Goal: Task Accomplishment & Management: Manage account settings

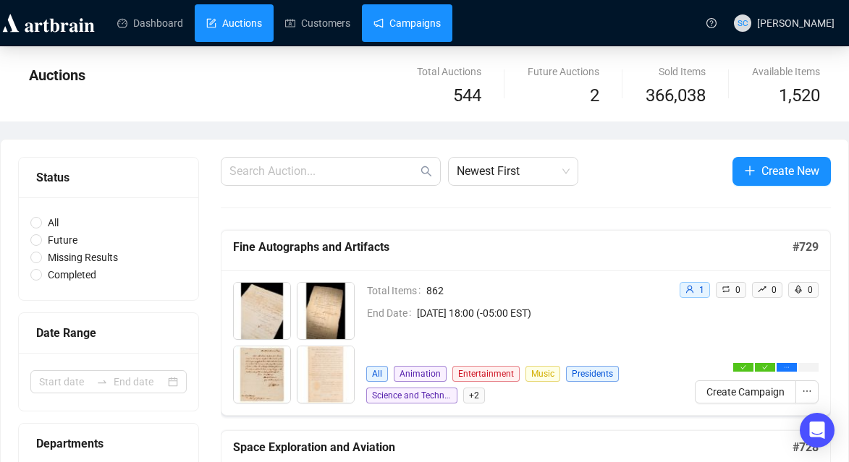
click at [437, 27] on link "Campaigns" at bounding box center [406, 23] width 67 height 38
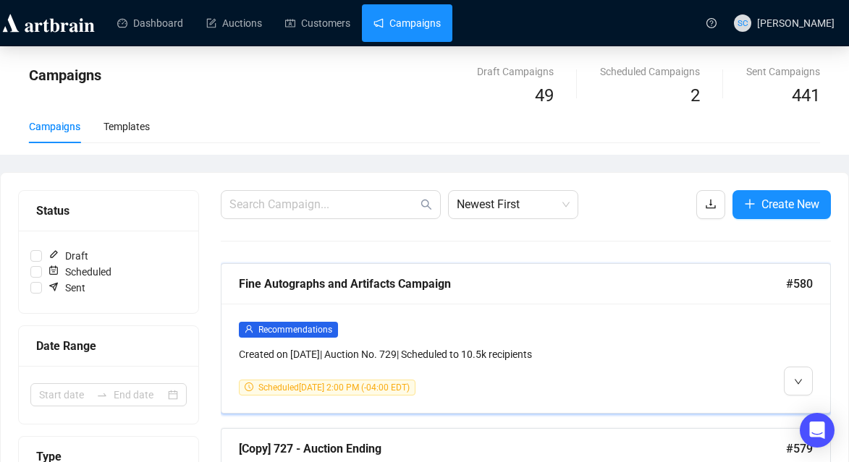
click at [751, 357] on div at bounding box center [737, 358] width 151 height 75
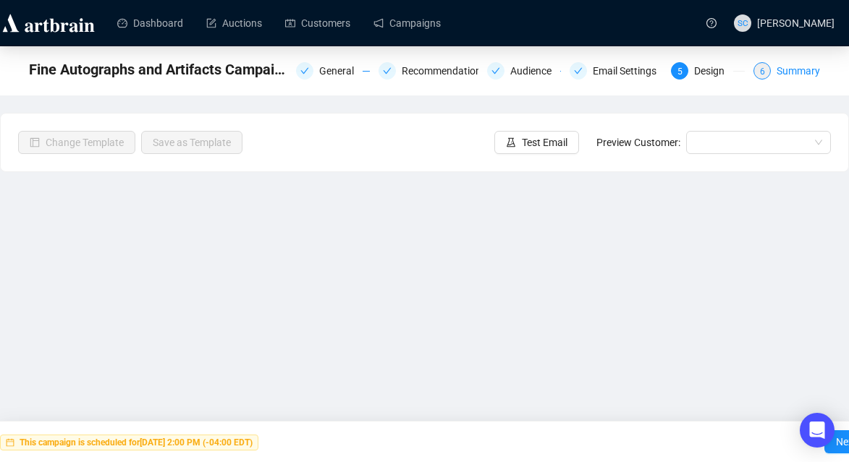
click at [801, 71] on div "Summary" at bounding box center [798, 70] width 43 height 17
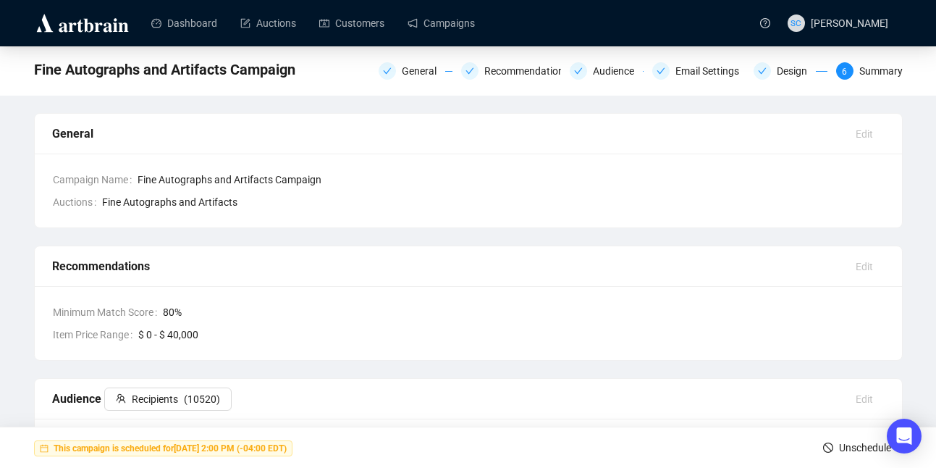
click at [848, 450] on span "Unschedule" at bounding box center [865, 447] width 52 height 41
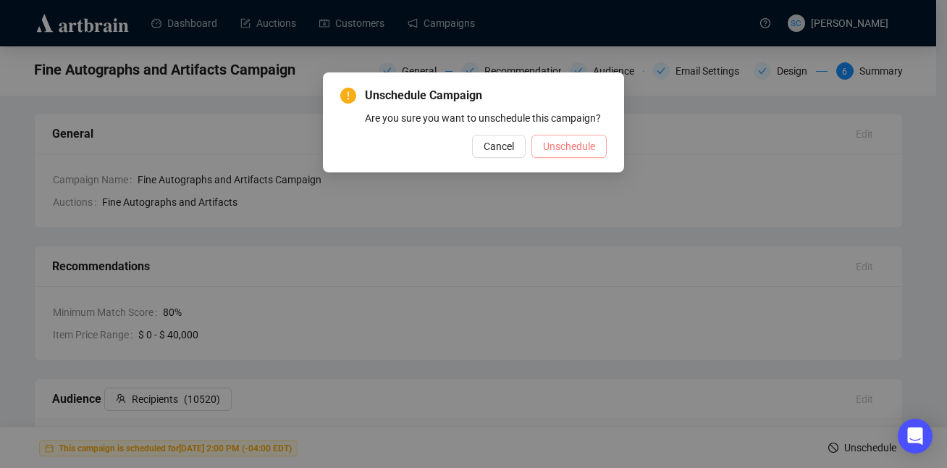
click at [581, 154] on span "Unschedule" at bounding box center [569, 146] width 52 height 16
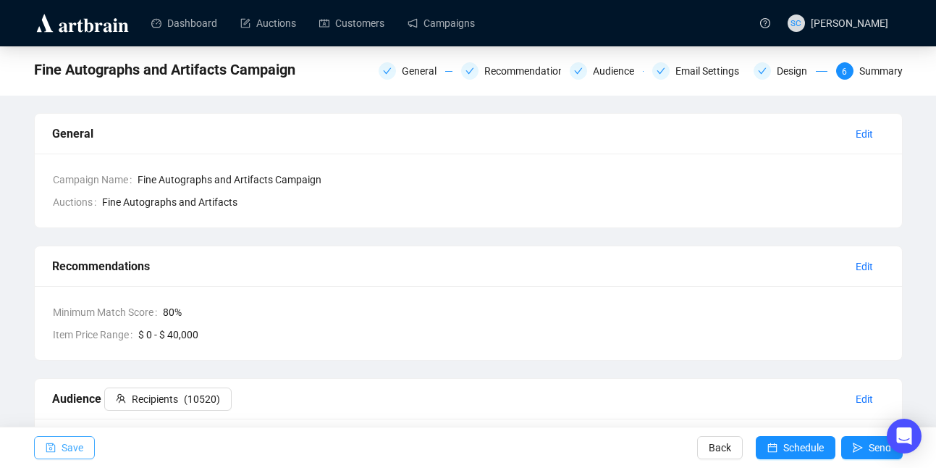
click at [47, 446] on icon "save" at bounding box center [51, 447] width 10 height 10
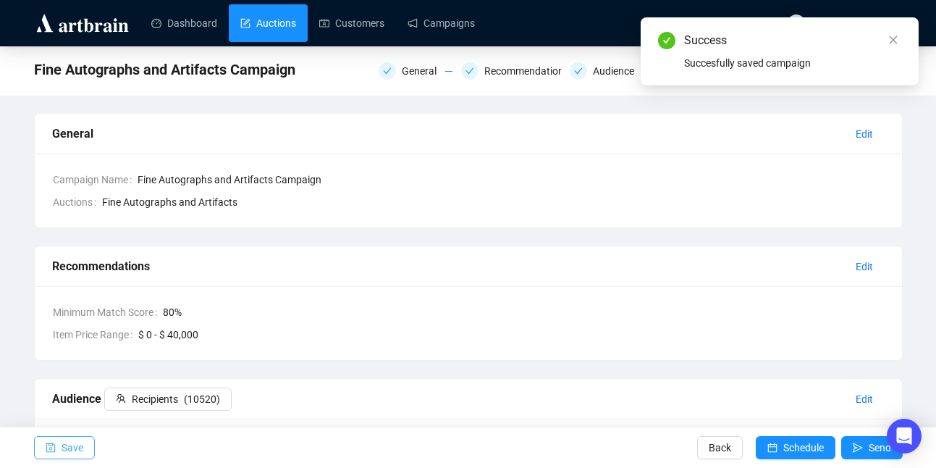
click at [280, 21] on link "Auctions" at bounding box center [268, 23] width 56 height 38
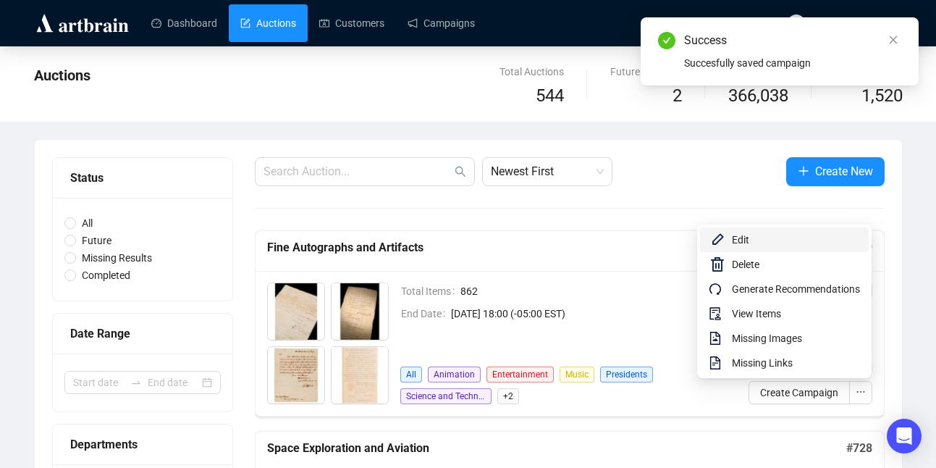
click at [758, 237] on span "Edit" at bounding box center [796, 240] width 128 height 16
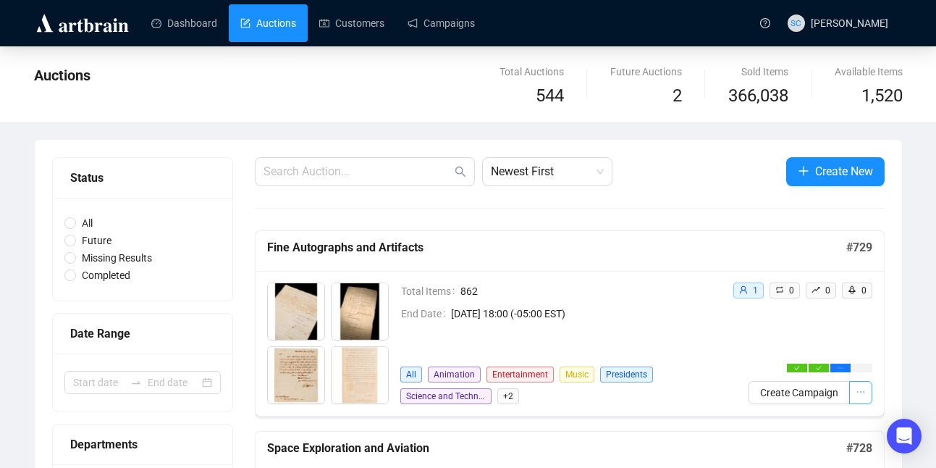
click at [848, 391] on icon "ellipsis" at bounding box center [861, 391] width 10 height 10
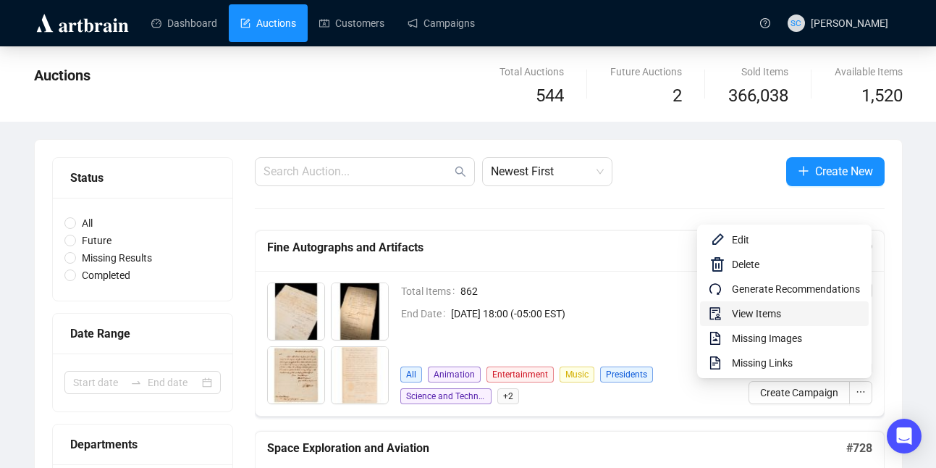
click at [824, 311] on span "View Items" at bounding box center [796, 313] width 128 height 16
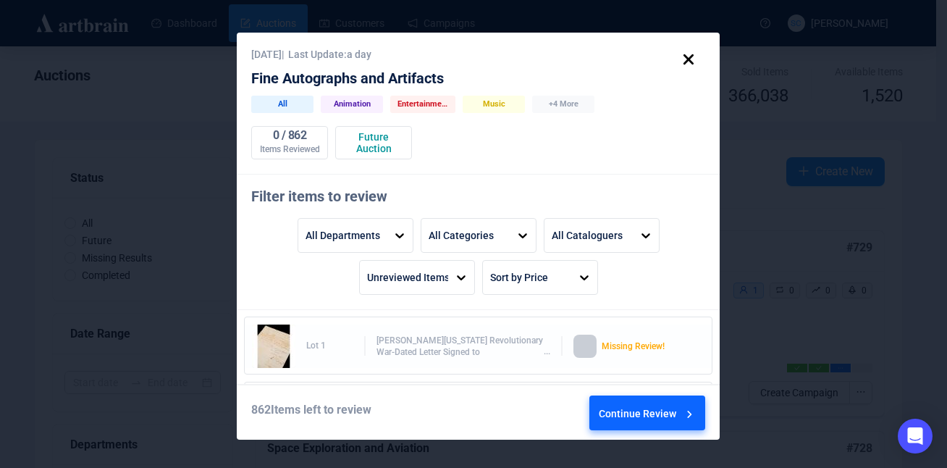
click at [636, 407] on div "Continue Review" at bounding box center [648, 415] width 98 height 39
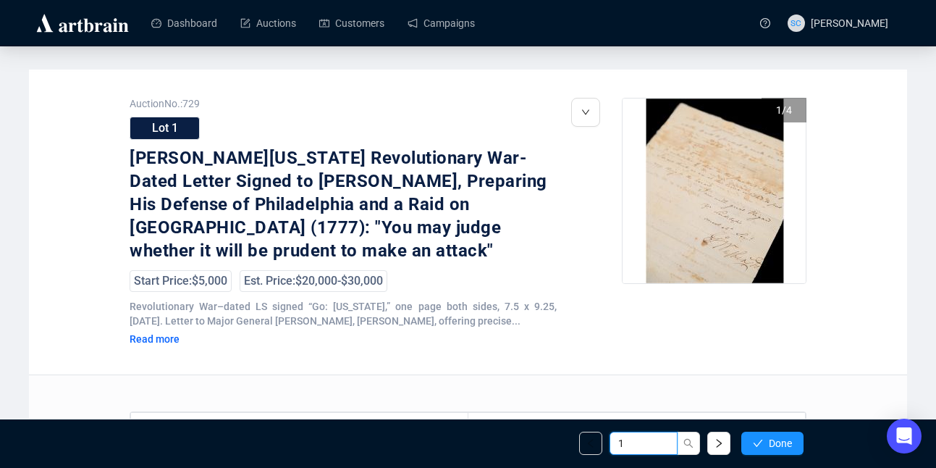
drag, startPoint x: 646, startPoint y: 452, endPoint x: 557, endPoint y: 423, distance: 93.8
click at [557, 429] on div "1 Done" at bounding box center [468, 442] width 693 height 49
type input "846"
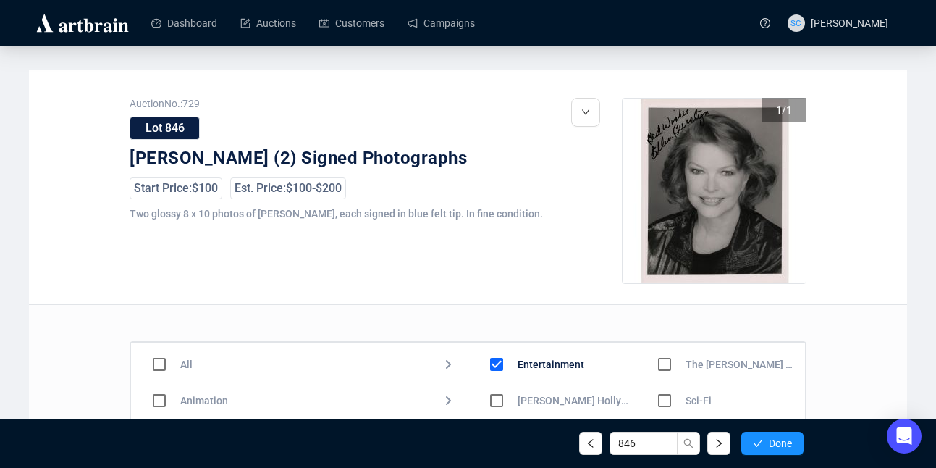
click at [599, 111] on div "1 / 1" at bounding box center [688, 201] width 235 height 206
click at [590, 114] on button "button" at bounding box center [585, 112] width 29 height 29
click at [608, 144] on span "Delete" at bounding box center [614, 144] width 28 height 12
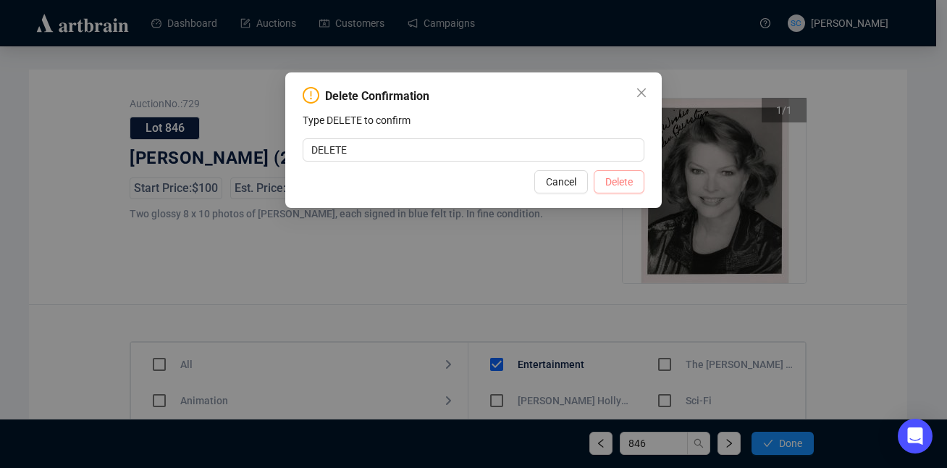
type input "DELETE"
click at [613, 178] on span "Delete" at bounding box center [619, 182] width 28 height 16
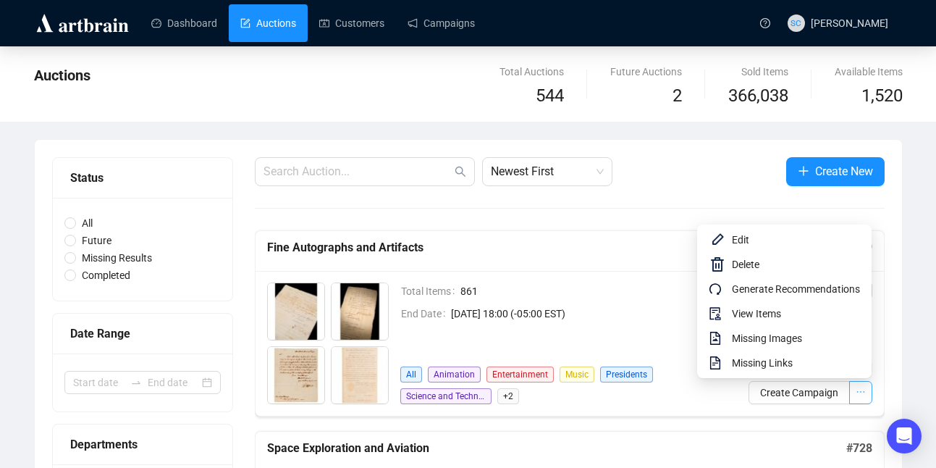
click at [848, 392] on button "button" at bounding box center [860, 392] width 23 height 23
click at [747, 237] on span "Edit" at bounding box center [796, 240] width 128 height 16
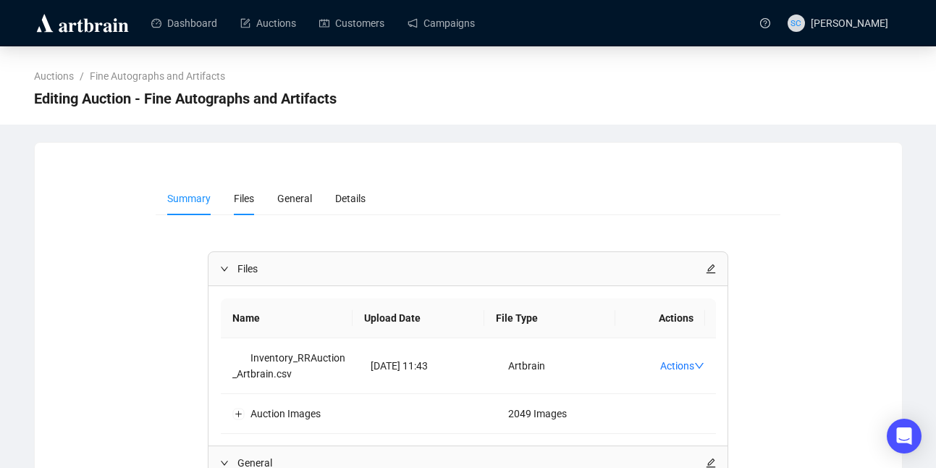
click at [256, 202] on li "Files" at bounding box center [243, 198] width 43 height 33
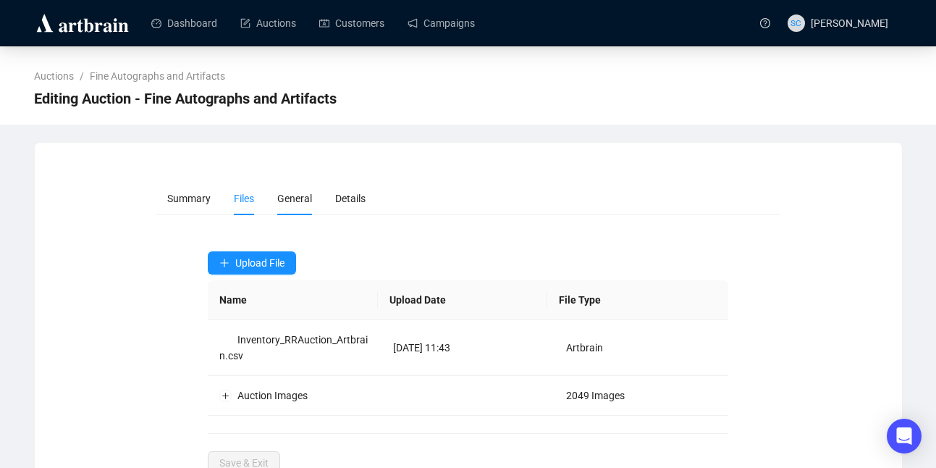
scroll to position [46, 0]
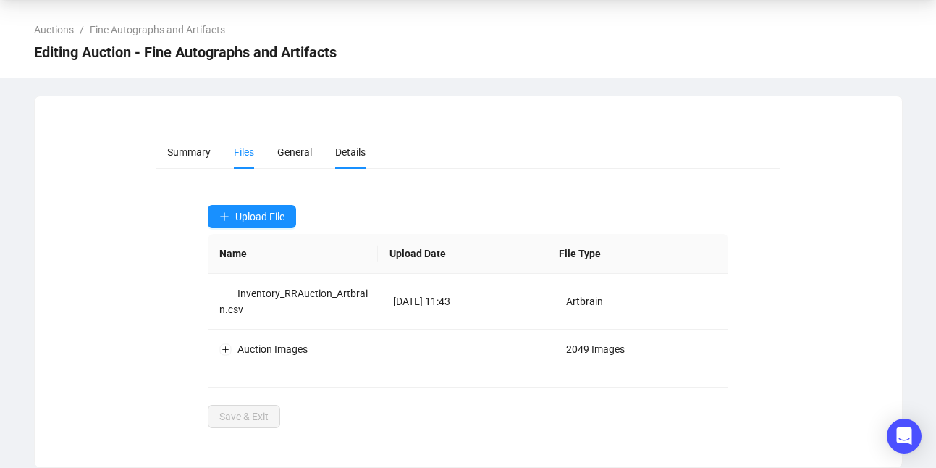
click at [364, 150] on span "Details" at bounding box center [350, 152] width 30 height 12
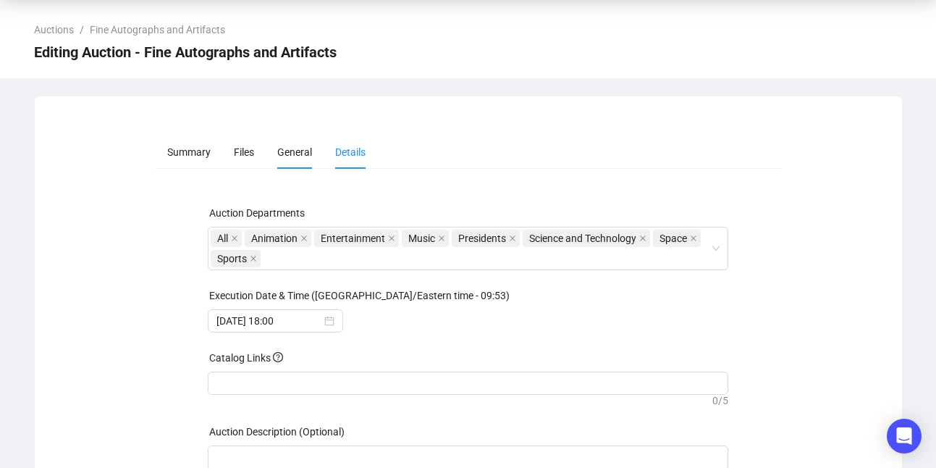
click at [304, 155] on span "General" at bounding box center [294, 152] width 35 height 12
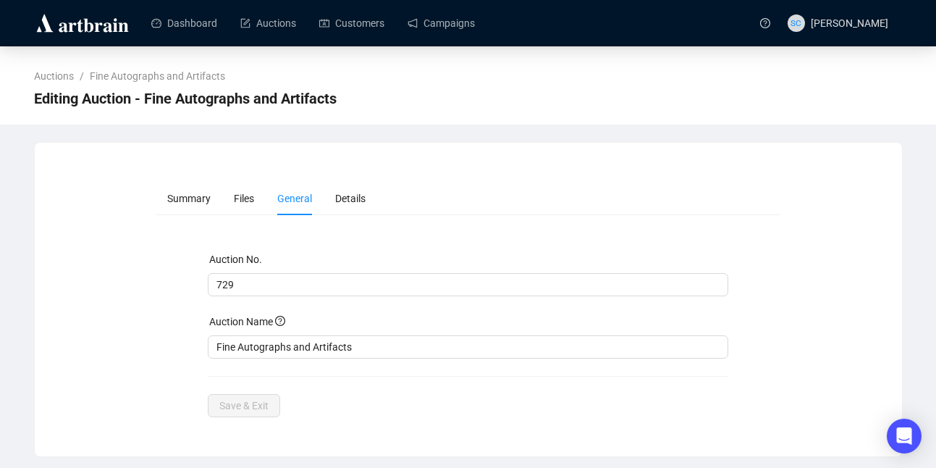
scroll to position [0, 0]
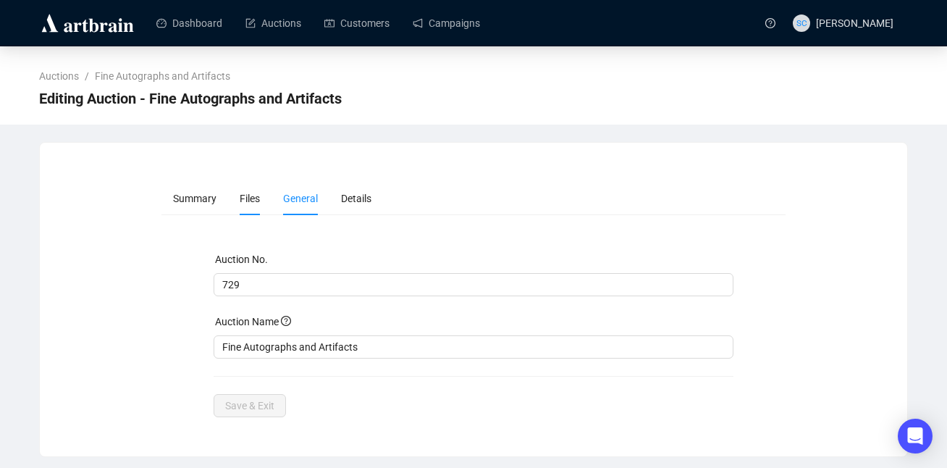
click at [250, 193] on span "Files" at bounding box center [250, 199] width 20 height 12
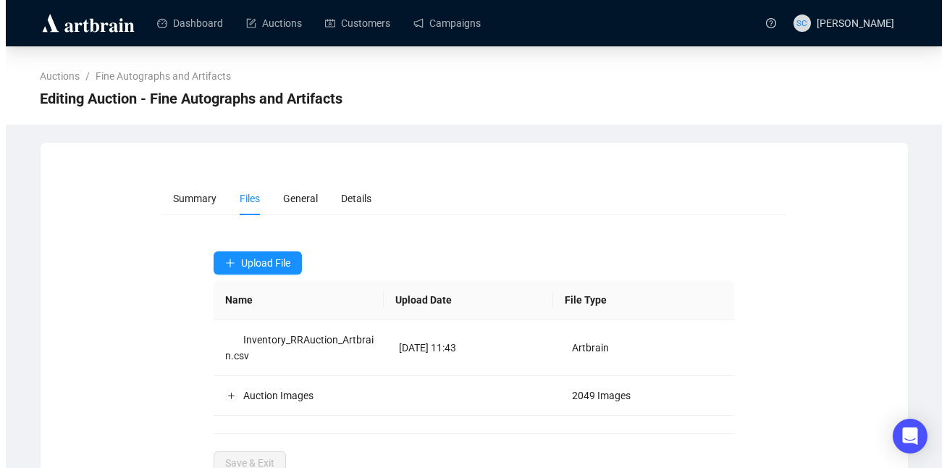
scroll to position [46, 0]
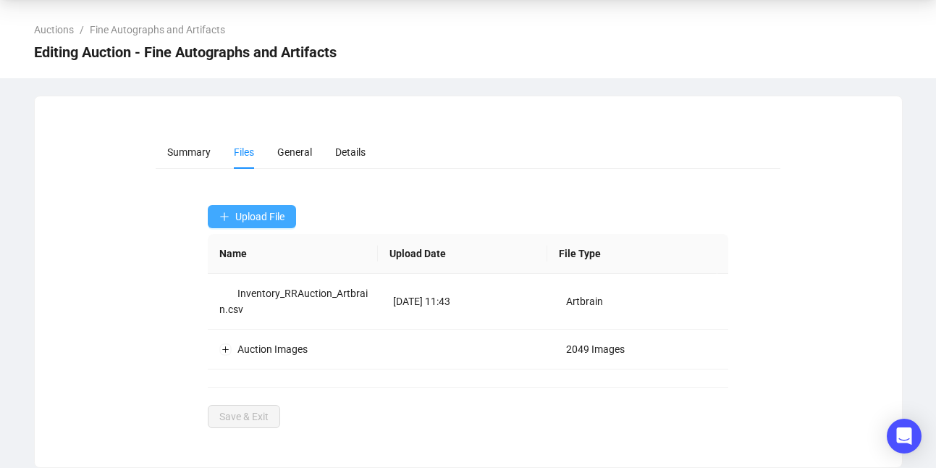
click at [252, 216] on span "Upload File" at bounding box center [259, 217] width 49 height 12
click at [240, 215] on span "Upload File" at bounding box center [259, 217] width 49 height 12
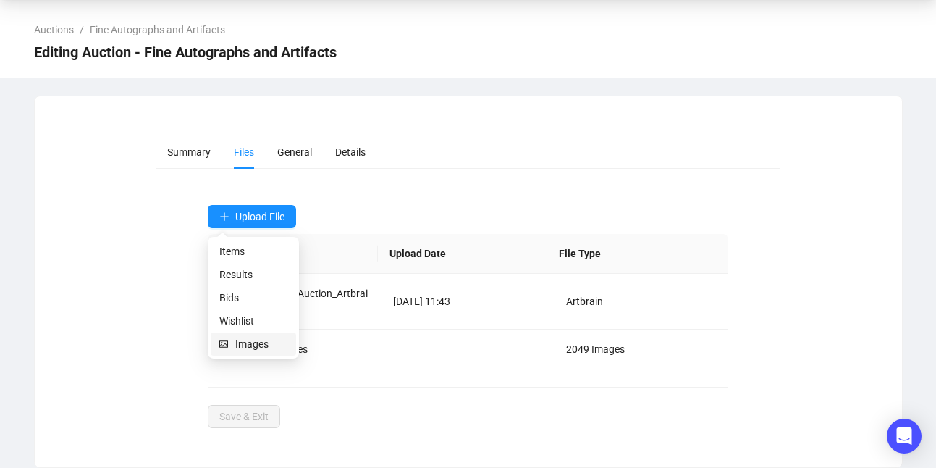
click at [248, 348] on span "Images" at bounding box center [261, 344] width 52 height 16
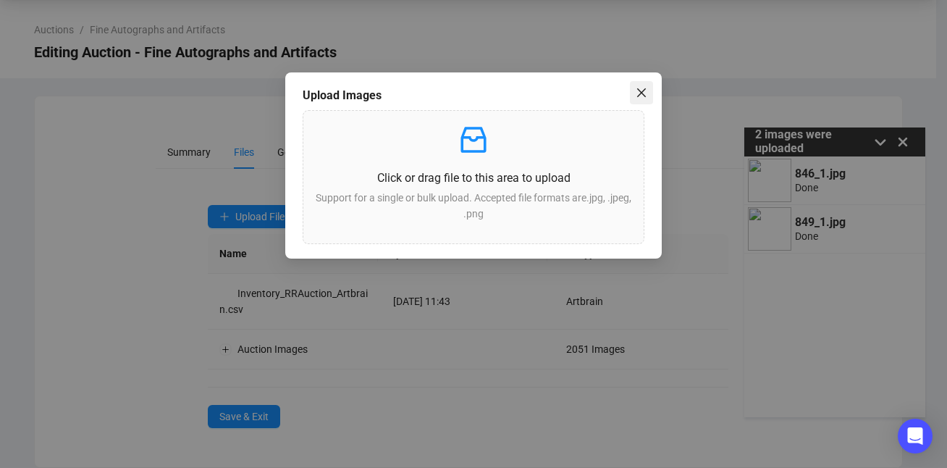
click at [646, 85] on button "Close" at bounding box center [641, 92] width 23 height 23
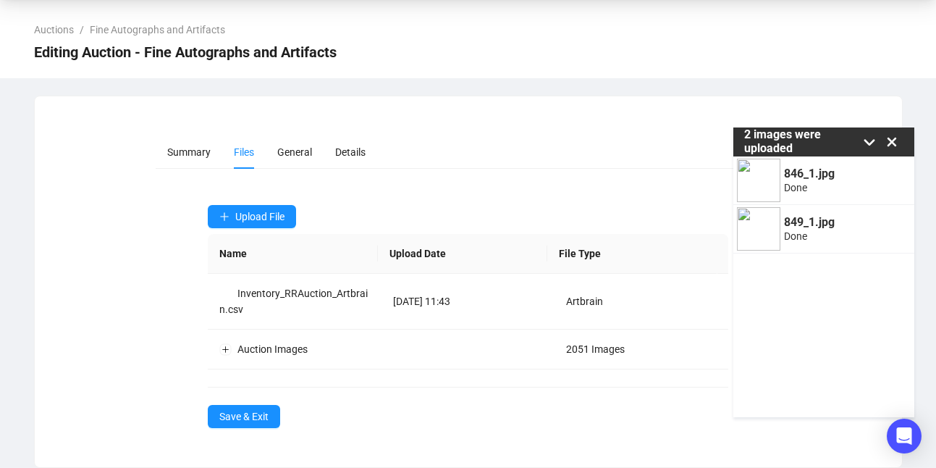
click at [848, 138] on icon at bounding box center [892, 142] width 22 height 22
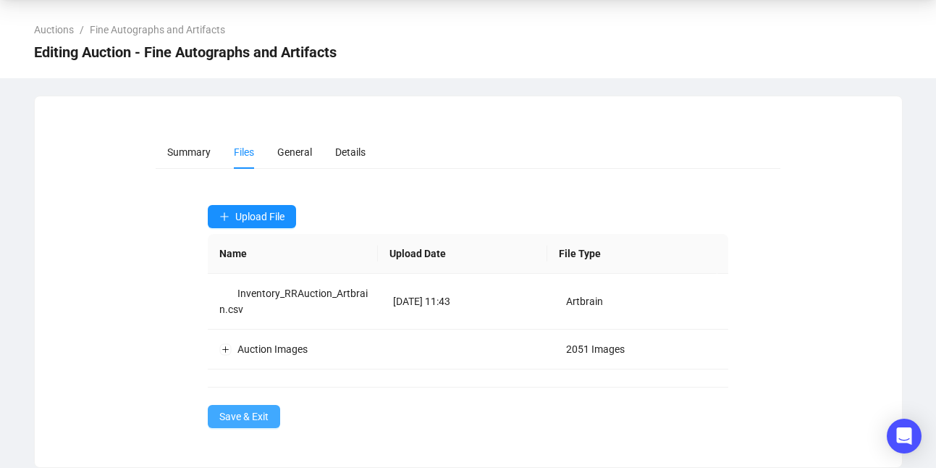
drag, startPoint x: 225, startPoint y: 415, endPoint x: 232, endPoint y: 410, distance: 8.4
click at [226, 415] on span "Save & Exit" at bounding box center [243, 416] width 49 height 16
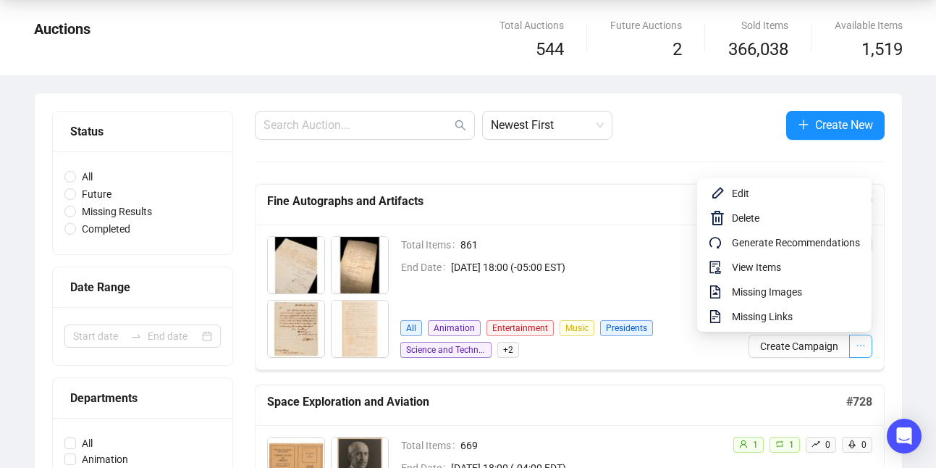
click at [848, 342] on button "button" at bounding box center [860, 345] width 23 height 23
click at [772, 274] on span "View Items" at bounding box center [796, 267] width 128 height 16
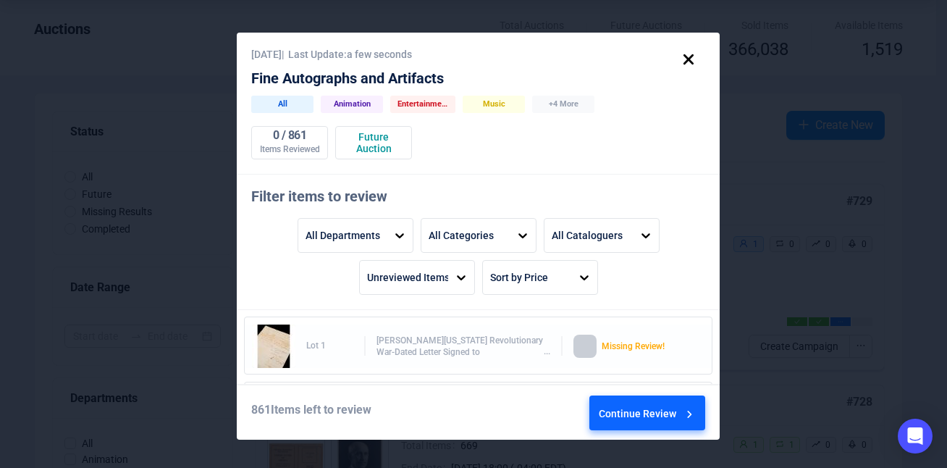
click at [653, 417] on div "Continue Review" at bounding box center [648, 415] width 98 height 39
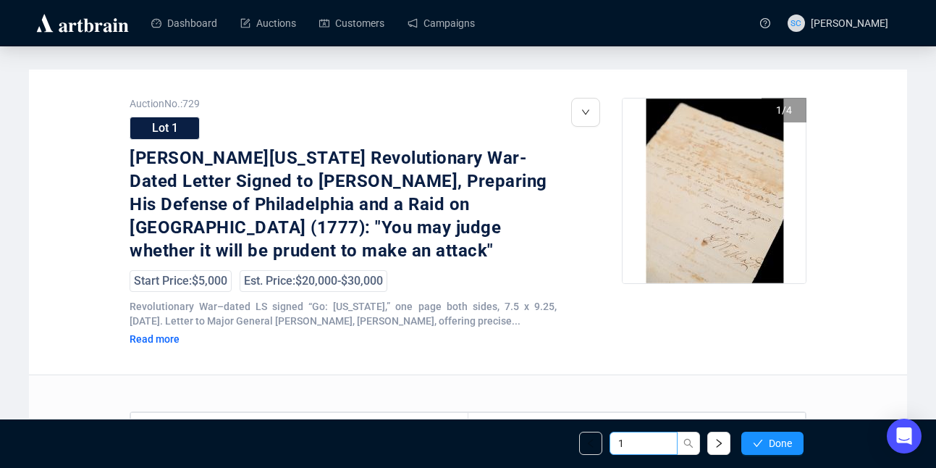
drag, startPoint x: 656, startPoint y: 446, endPoint x: 601, endPoint y: 428, distance: 57.2
drag, startPoint x: 634, startPoint y: 441, endPoint x: 617, endPoint y: 440, distance: 16.7
click at [617, 440] on input "1" at bounding box center [643, 442] width 68 height 23
type input "846"
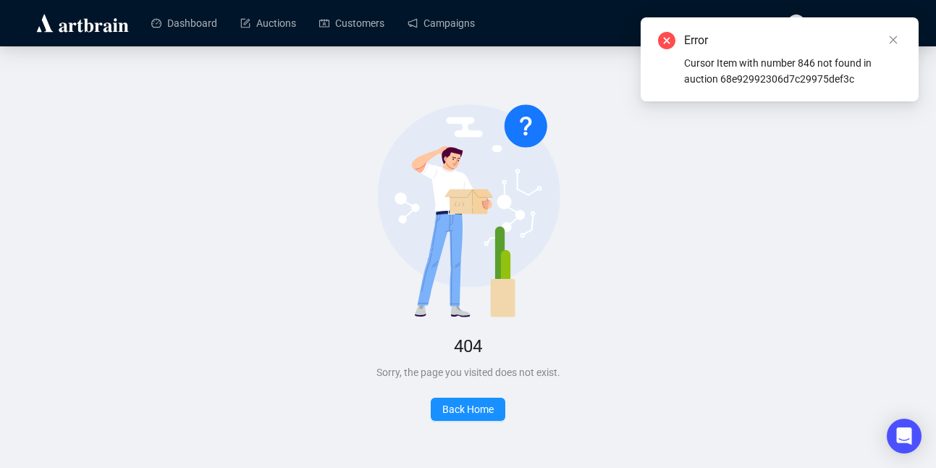
drag, startPoint x: 900, startPoint y: 38, endPoint x: 851, endPoint y: 41, distance: 48.6
click at [848, 39] on link "Close" at bounding box center [893, 40] width 16 height 16
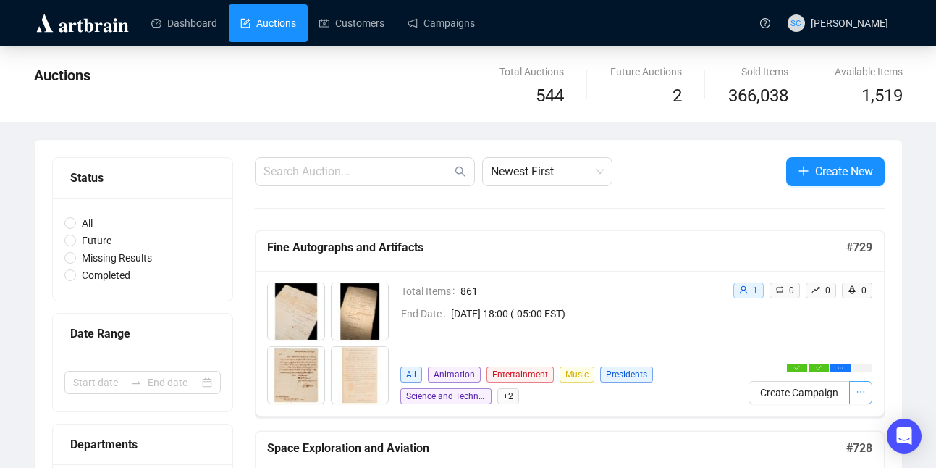
click at [861, 396] on icon "ellipsis" at bounding box center [861, 391] width 10 height 10
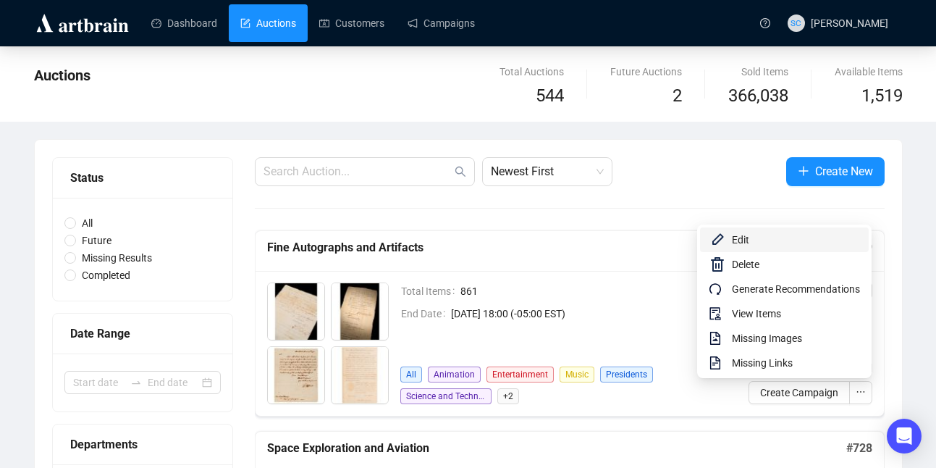
click at [785, 237] on span "Edit" at bounding box center [796, 240] width 128 height 16
click at [777, 318] on span "View Items" at bounding box center [796, 313] width 128 height 16
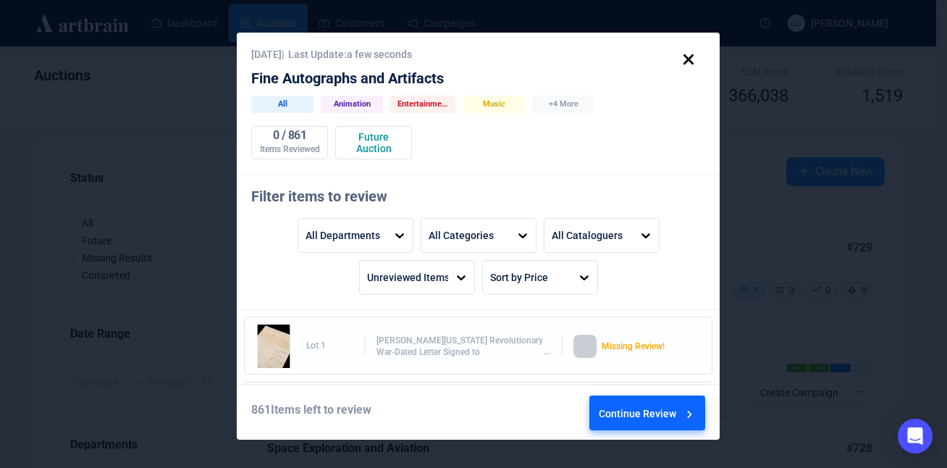
click at [641, 410] on div "Continue Review" at bounding box center [648, 415] width 98 height 39
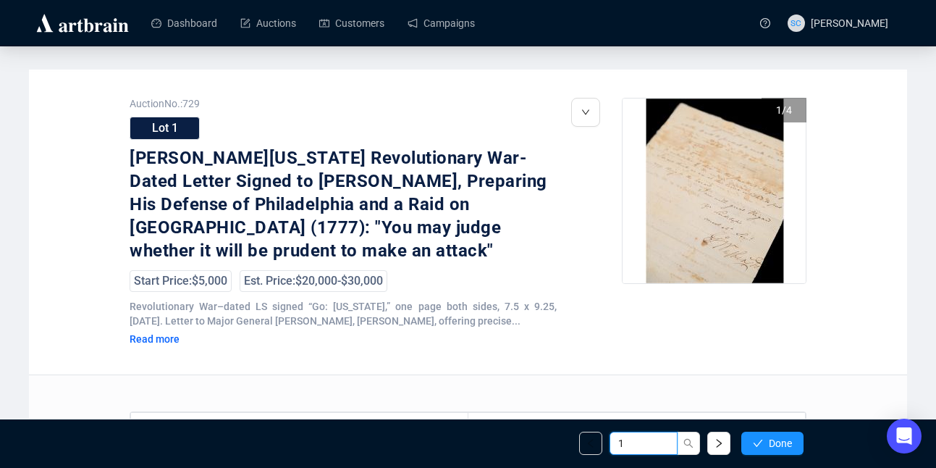
drag, startPoint x: 641, startPoint y: 437, endPoint x: 617, endPoint y: 436, distance: 23.9
click at [617, 436] on input "1" at bounding box center [643, 442] width 68 height 23
type input "849"
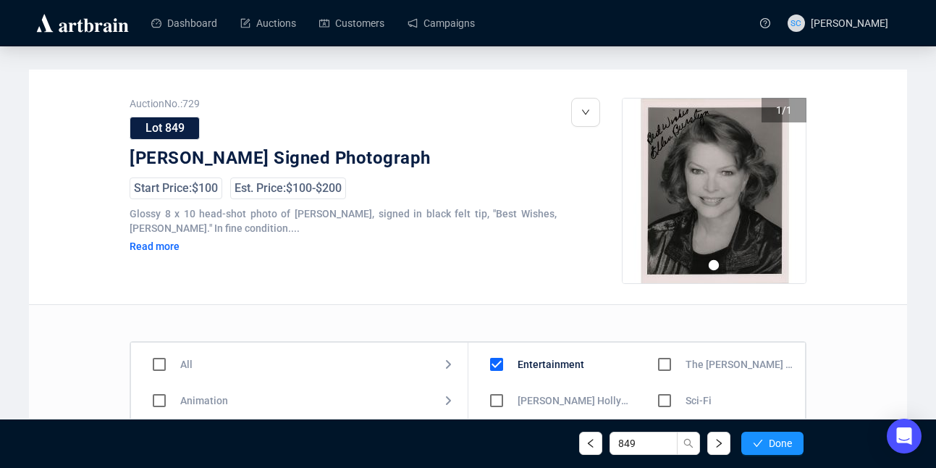
click at [711, 265] on button "Go to Slide 1" at bounding box center [714, 265] width 10 height 10
click at [747, 159] on img "Go to Slide 1" at bounding box center [714, 190] width 185 height 185
click at [453, 20] on link "Campaigns" at bounding box center [440, 23] width 67 height 38
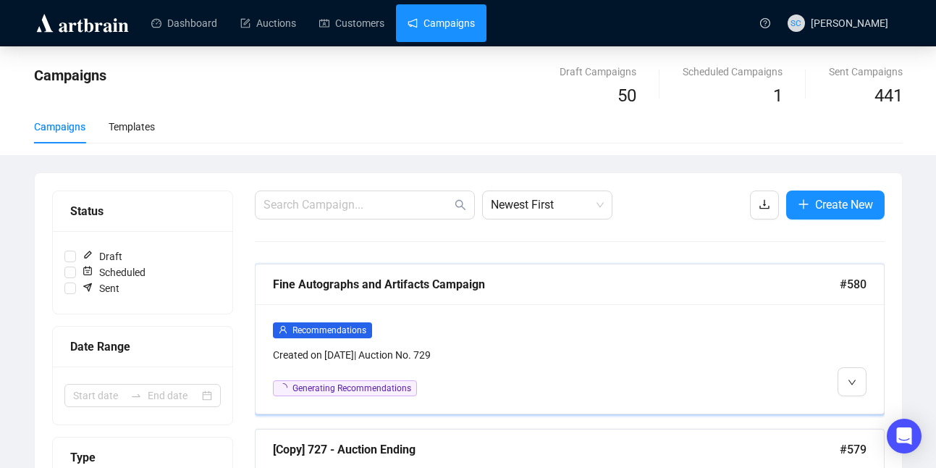
click at [731, 345] on div at bounding box center [791, 358] width 151 height 75
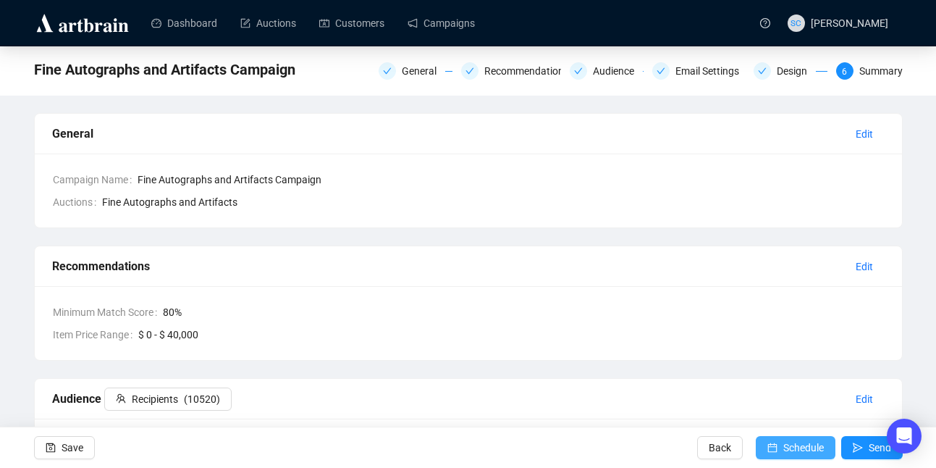
click at [806, 445] on span "Schedule" at bounding box center [803, 447] width 41 height 41
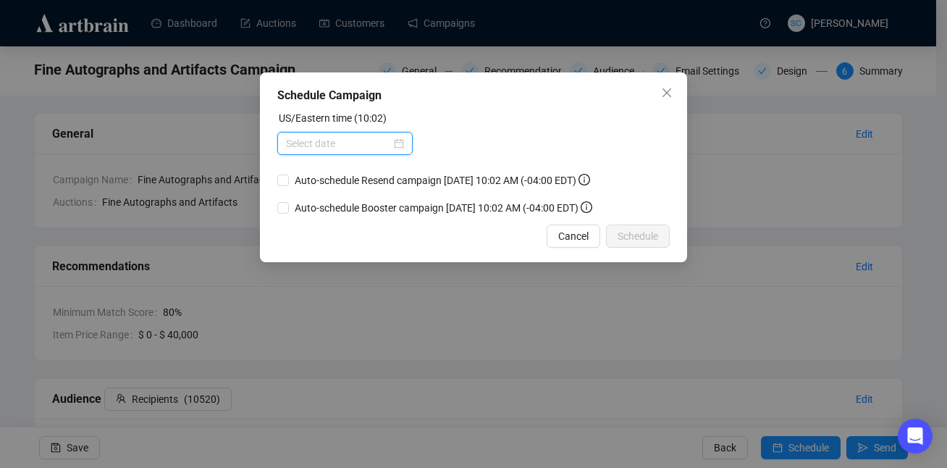
click at [303, 151] on input at bounding box center [338, 143] width 105 height 16
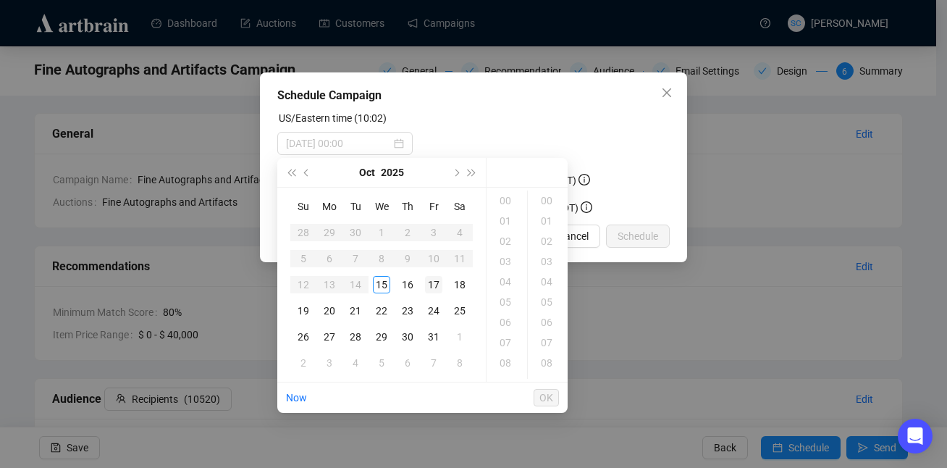
click at [439, 279] on div "17" at bounding box center [433, 284] width 17 height 17
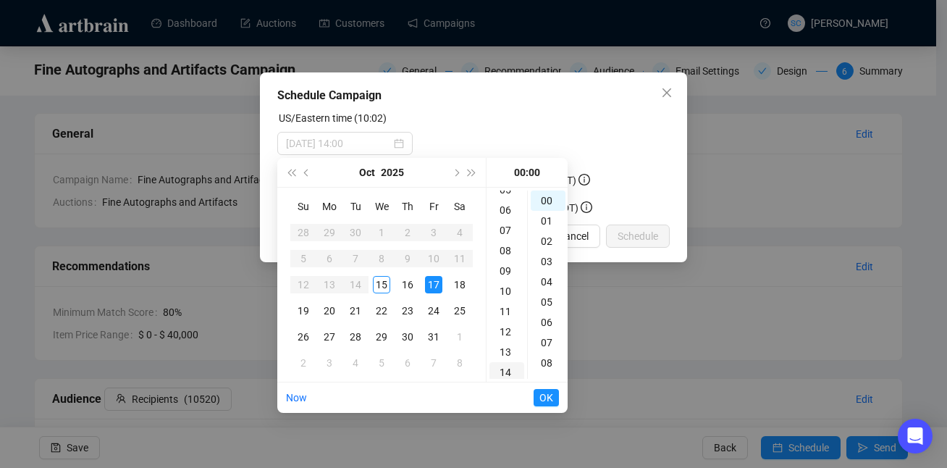
click at [512, 376] on div "14" at bounding box center [506, 372] width 35 height 20
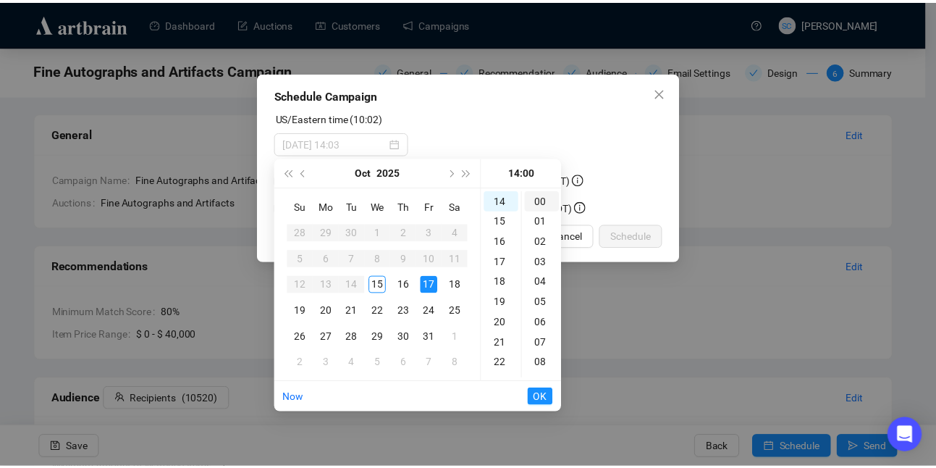
scroll to position [284, 0]
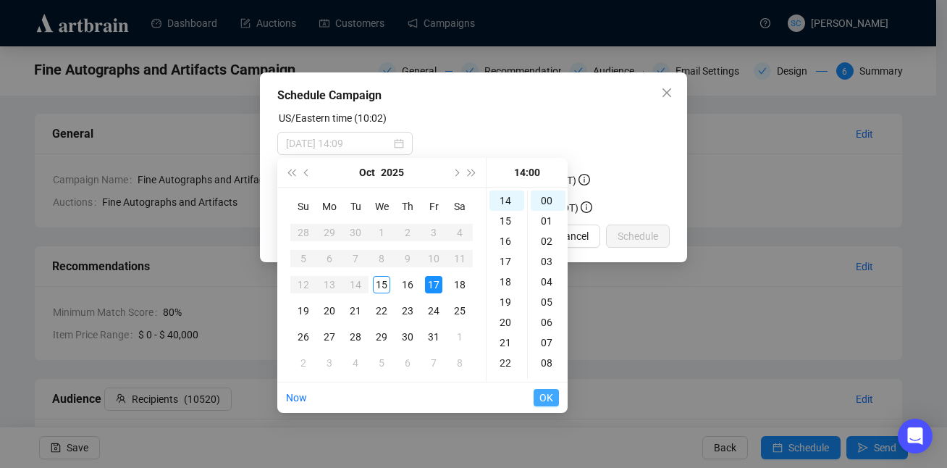
type input "2025-10-17 14:00"
click at [543, 398] on span "OK" at bounding box center [546, 398] width 14 height 28
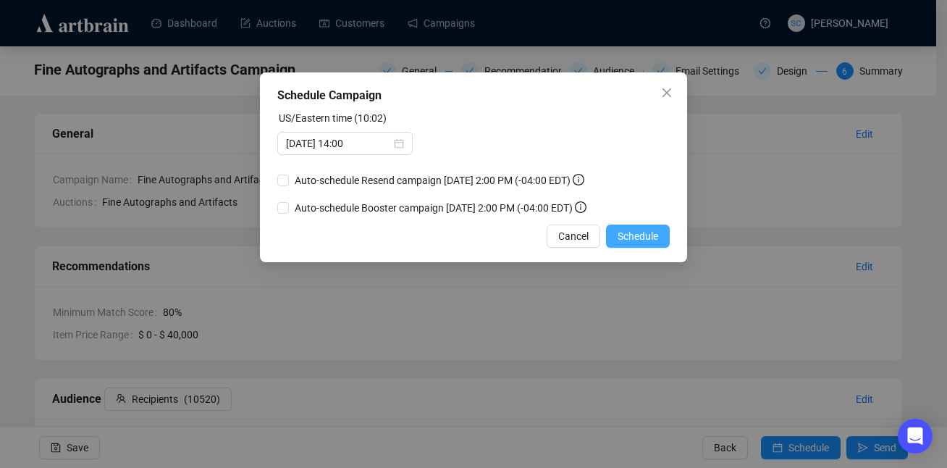
click at [641, 237] on span "Schedule" at bounding box center [637, 236] width 41 height 16
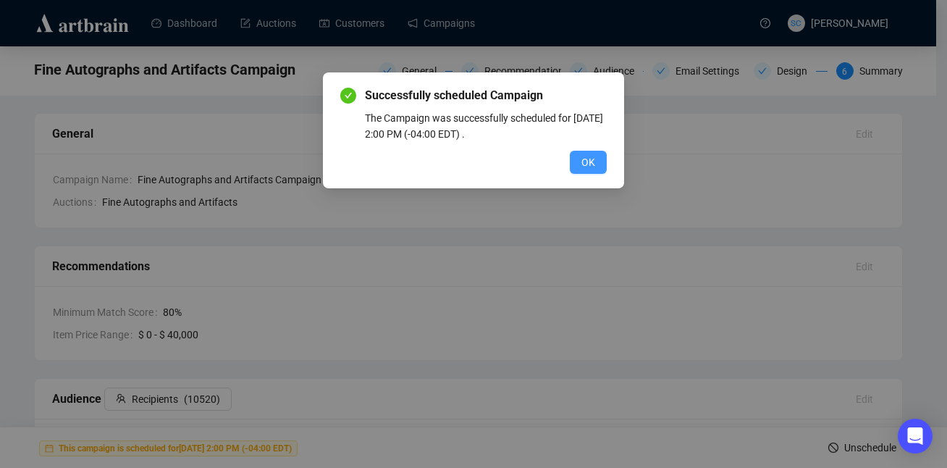
click at [589, 156] on span "OK" at bounding box center [588, 162] width 14 height 16
